Goal: Task Accomplishment & Management: Manage account settings

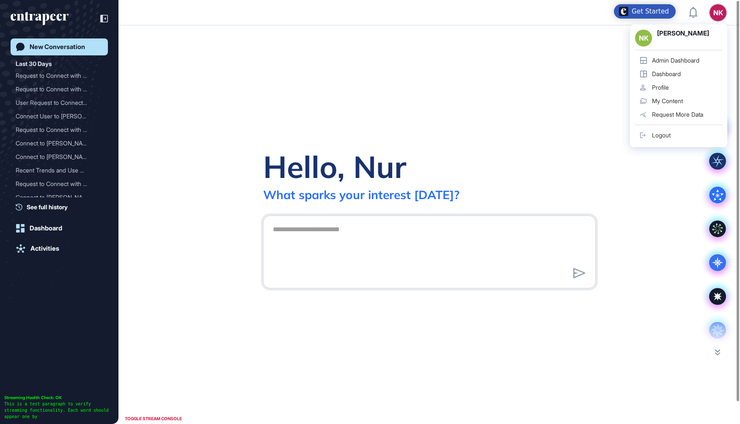
click at [660, 60] on div "Admin Dashboard" at bounding box center [675, 60] width 47 height 7
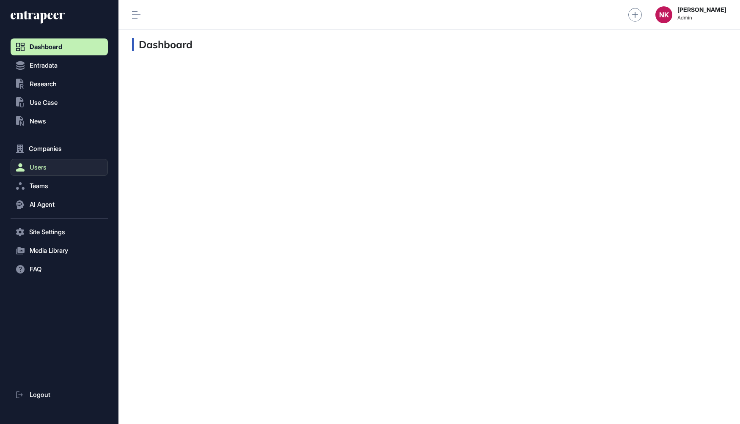
click at [44, 164] on span "Users" at bounding box center [38, 167] width 17 height 7
click at [51, 182] on span "User List" at bounding box center [39, 185] width 24 height 7
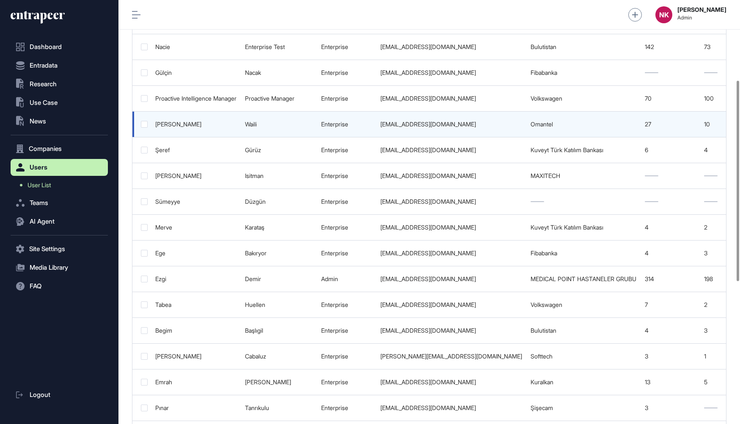
scroll to position [170, 0]
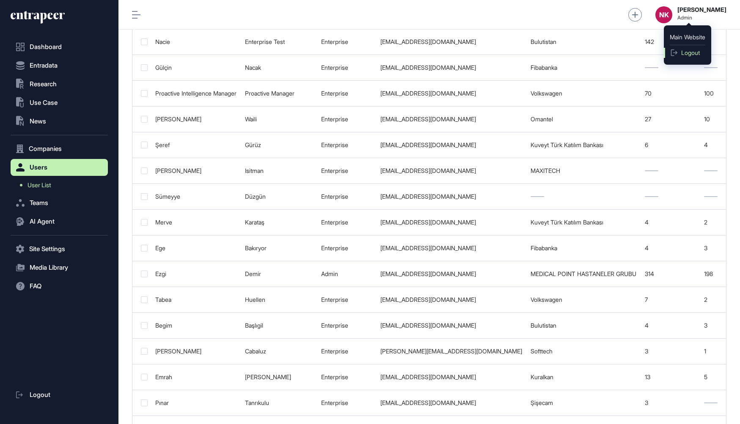
click at [688, 49] on span "Logout" at bounding box center [690, 52] width 19 height 7
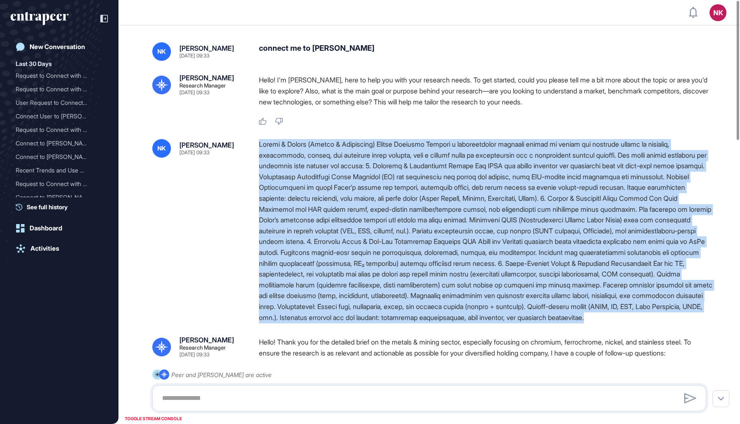
drag, startPoint x: 258, startPoint y: 143, endPoint x: 565, endPoint y: 330, distance: 359.5
click at [565, 323] on div "NK Nur Kilic Aug 22, 2025 09:33" at bounding box center [429, 231] width 554 height 184
copy div "Metals & Mining (Metals & Madencilik) Sector Analysis Prepare a comprehensive r…"
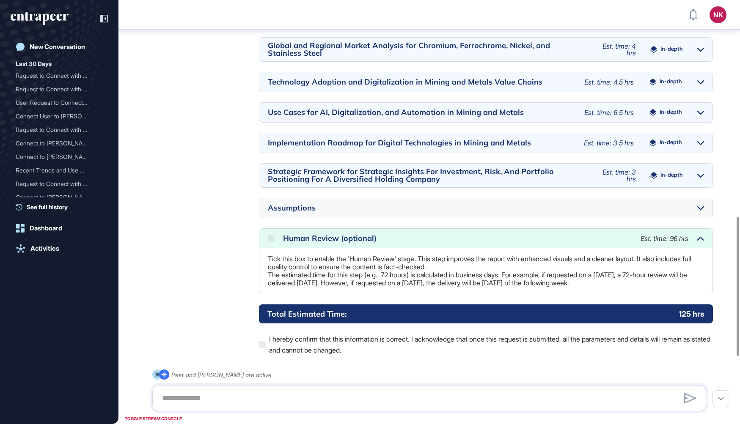
scroll to position [869, 0]
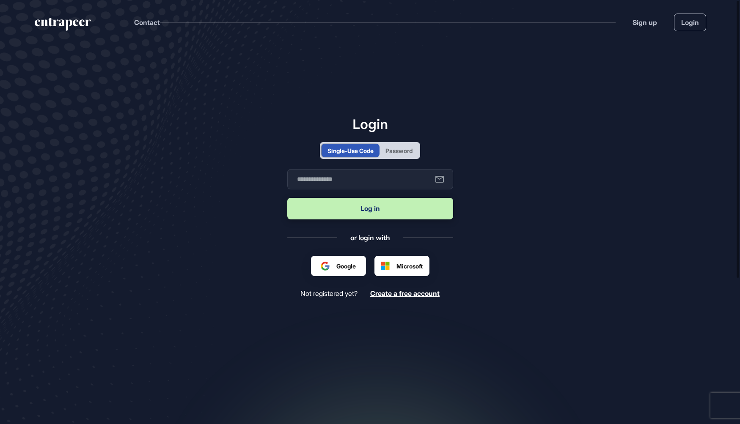
click at [395, 152] on div "Password" at bounding box center [398, 150] width 27 height 9
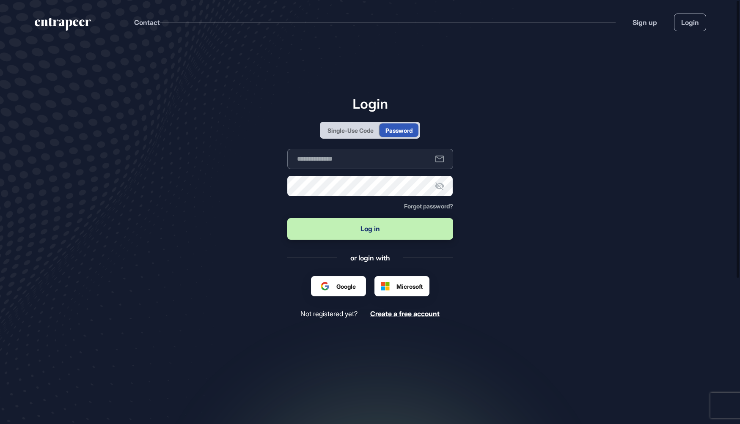
click at [389, 156] on input "text" at bounding box center [370, 159] width 166 height 20
type input "**********"
click at [426, 229] on button "Log in" at bounding box center [370, 229] width 166 height 22
